Goal: Task Accomplishment & Management: Manage account settings

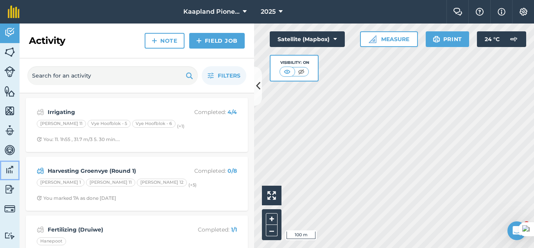
click at [14, 167] on img at bounding box center [9, 169] width 11 height 12
click at [11, 167] on img at bounding box center [9, 169] width 11 height 12
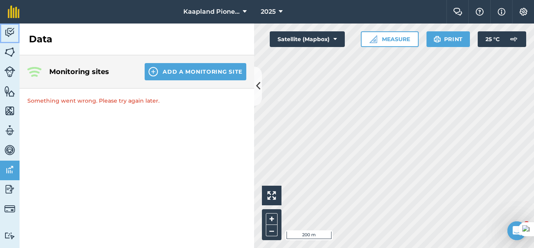
click at [10, 34] on img at bounding box center [9, 33] width 11 height 12
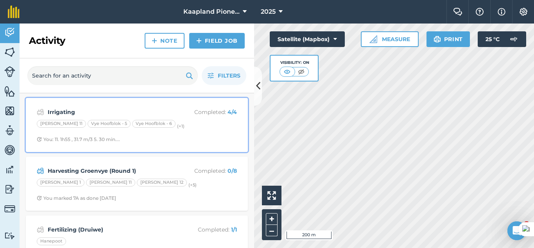
click at [148, 132] on div "Irrigating Completed : 4 / 4 Vye Blok 11 Vye Hoofblok - 5 Vye Hoofblok - 6 (+ 1…" at bounding box center [137, 124] width 213 height 45
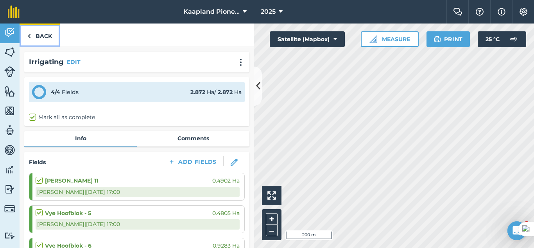
click at [31, 32] on img at bounding box center [29, 35] width 4 height 9
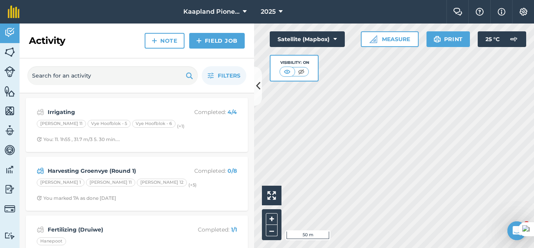
scroll to position [65, 0]
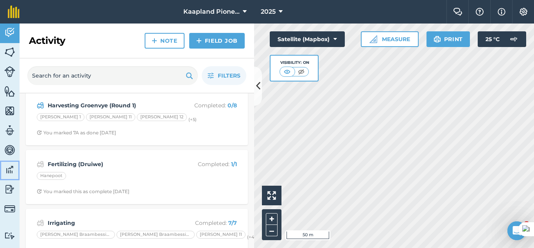
click at [9, 169] on img at bounding box center [9, 169] width 11 height 12
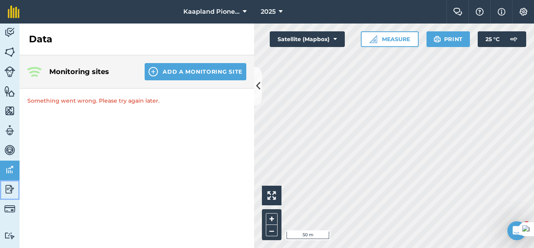
click at [11, 187] on img at bounding box center [9, 189] width 11 height 12
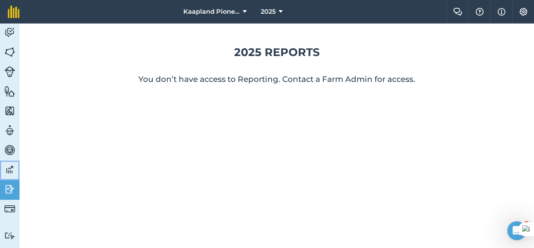
click at [14, 172] on img at bounding box center [9, 169] width 11 height 12
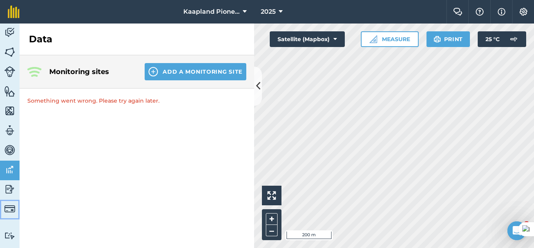
click at [10, 207] on img at bounding box center [9, 208] width 11 height 11
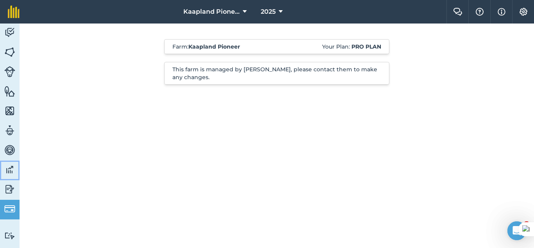
click at [11, 162] on link "Data" at bounding box center [10, 170] width 20 height 20
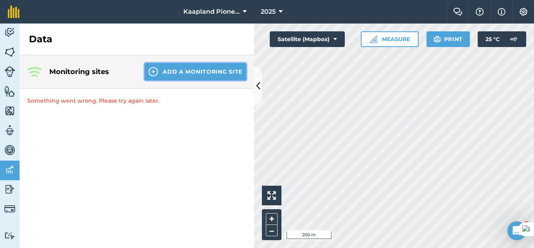
click at [225, 65] on button "Add a Monitoring Site" at bounding box center [196, 71] width 102 height 17
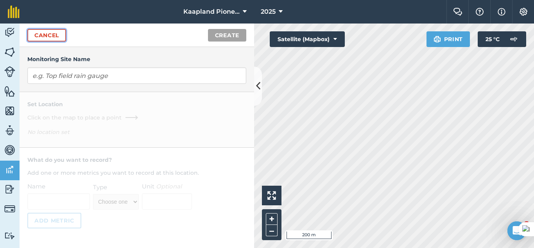
click at [40, 32] on link "Cancel" at bounding box center [46, 35] width 39 height 13
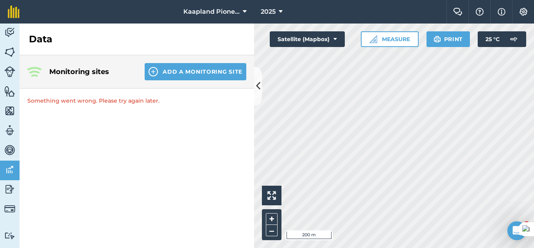
click at [107, 106] on p "Something went wrong. Please try again later." at bounding box center [137, 100] width 235 height 24
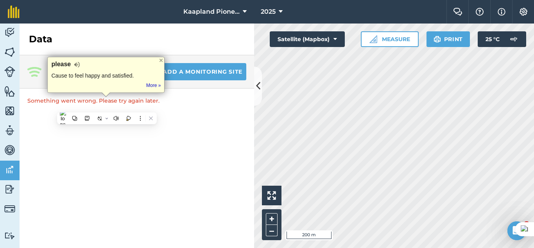
click at [189, 107] on p "Something went wrong. Please try again later." at bounding box center [137, 100] width 235 height 24
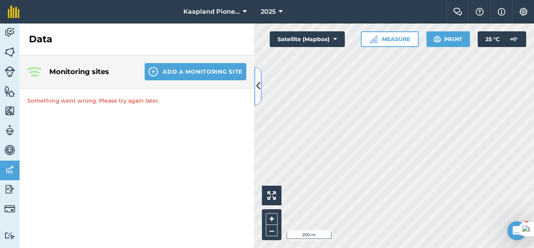
click at [257, 88] on icon at bounding box center [258, 86] width 4 height 14
click at [110, 105] on p "Something went wrong. Please try again later." at bounding box center [137, 100] width 235 height 24
click at [111, 102] on p "Something went wrong. Please try again later." at bounding box center [137, 100] width 235 height 24
click at [71, 79] on div "Monitoring sites Add a Monitoring Site" at bounding box center [137, 71] width 235 height 33
click at [72, 78] on div "Monitoring sites Add a Monitoring Site" at bounding box center [137, 71] width 235 height 33
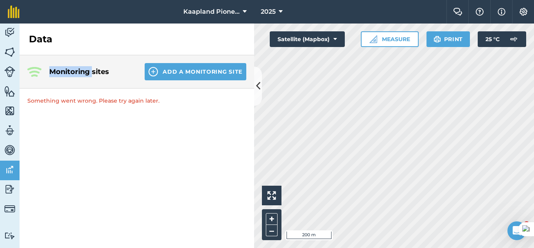
click at [72, 78] on div "Monitoring sites Add a Monitoring Site" at bounding box center [137, 71] width 235 height 33
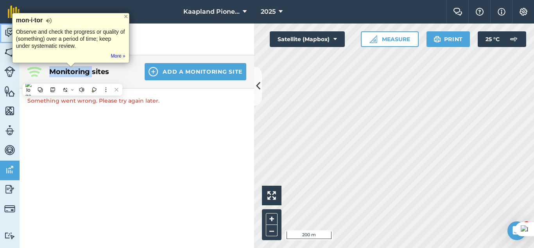
click at [5, 32] on img at bounding box center [9, 33] width 11 height 12
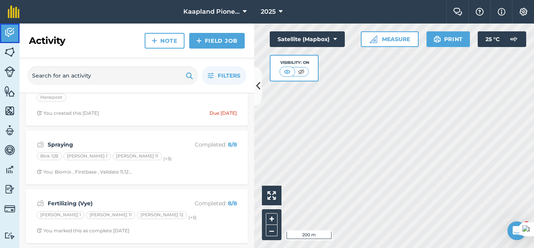
scroll to position [196, 0]
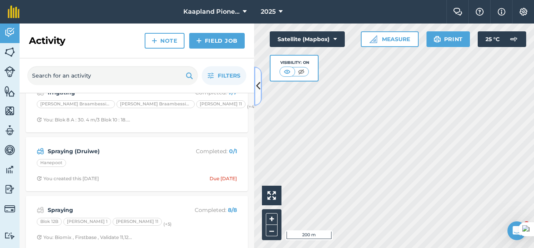
click at [254, 96] on button at bounding box center [258, 85] width 8 height 39
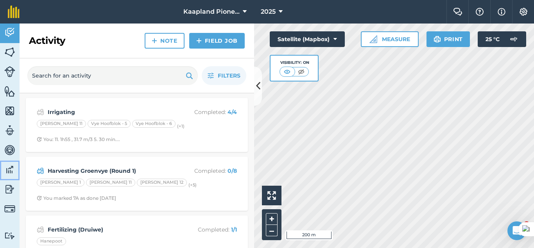
click at [10, 172] on img at bounding box center [9, 169] width 11 height 12
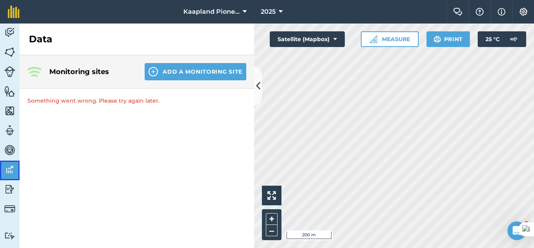
click at [9, 171] on img at bounding box center [9, 169] width 11 height 12
click at [9, 34] on img at bounding box center [9, 33] width 11 height 12
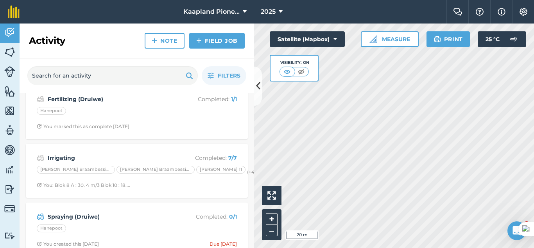
scroll to position [196, 0]
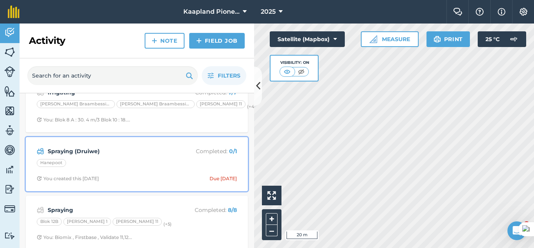
click at [102, 152] on strong "Spraying (Druiwe)" at bounding box center [110, 151] width 124 height 9
click at [131, 163] on div "Hanepoot" at bounding box center [137, 164] width 200 height 10
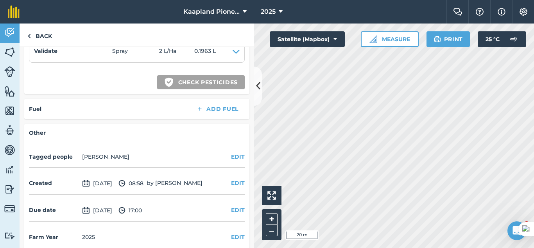
scroll to position [316, 0]
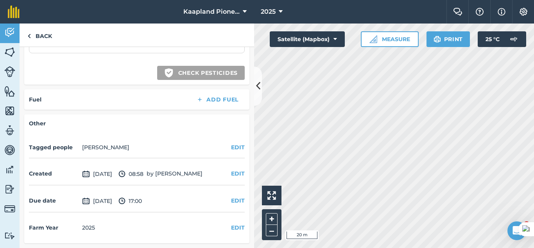
click at [112, 171] on span "22nd Sep 2025" at bounding box center [97, 173] width 30 height 9
click at [89, 174] on img at bounding box center [86, 173] width 8 height 9
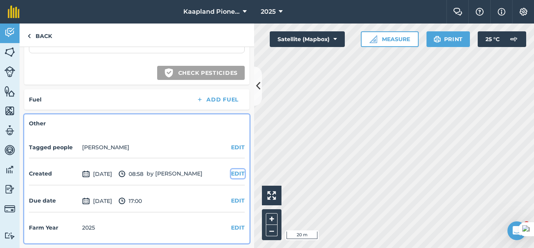
click at [237, 174] on button "EDIT" at bounding box center [238, 173] width 14 height 9
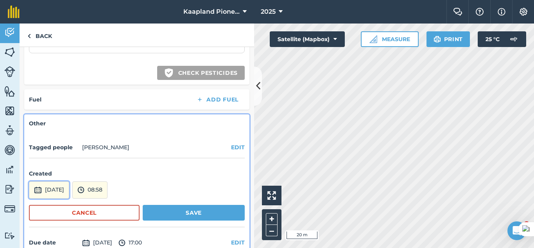
click at [69, 187] on button "22nd Sep 2025" at bounding box center [49, 189] width 40 height 17
